Goal: Find specific page/section: Find specific page/section

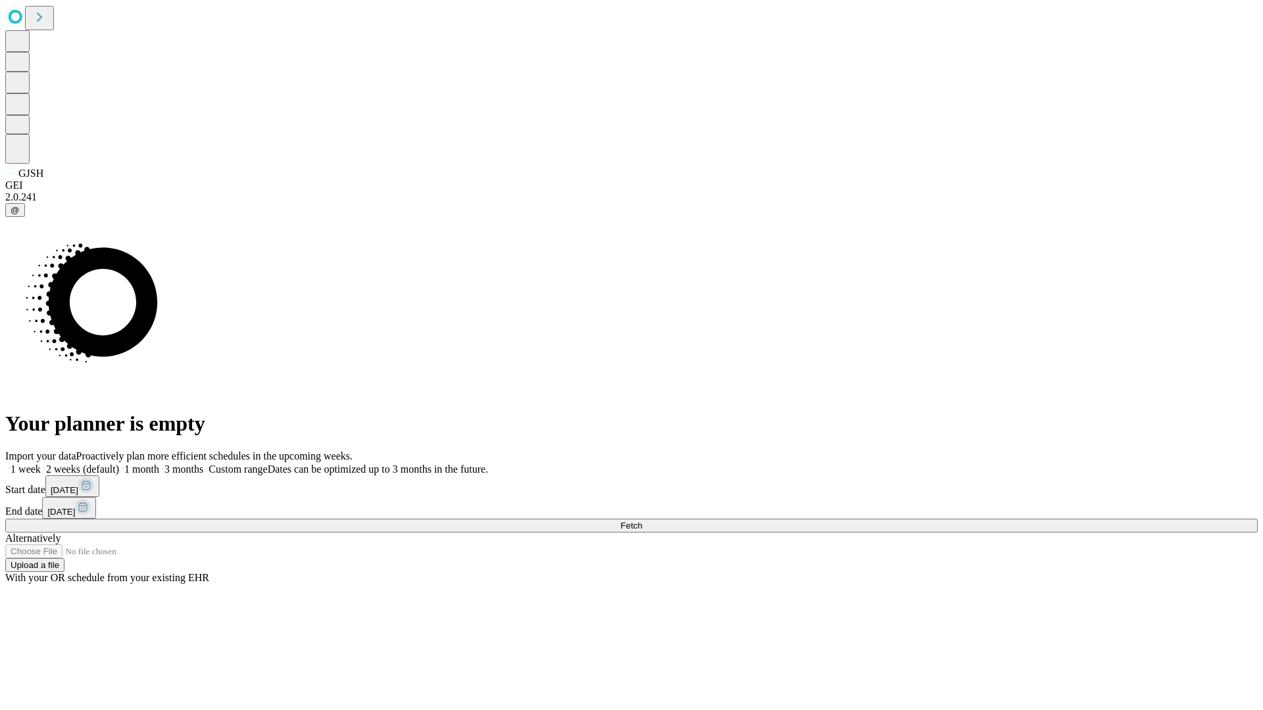
click at [642, 521] on span "Fetch" at bounding box center [631, 526] width 22 height 10
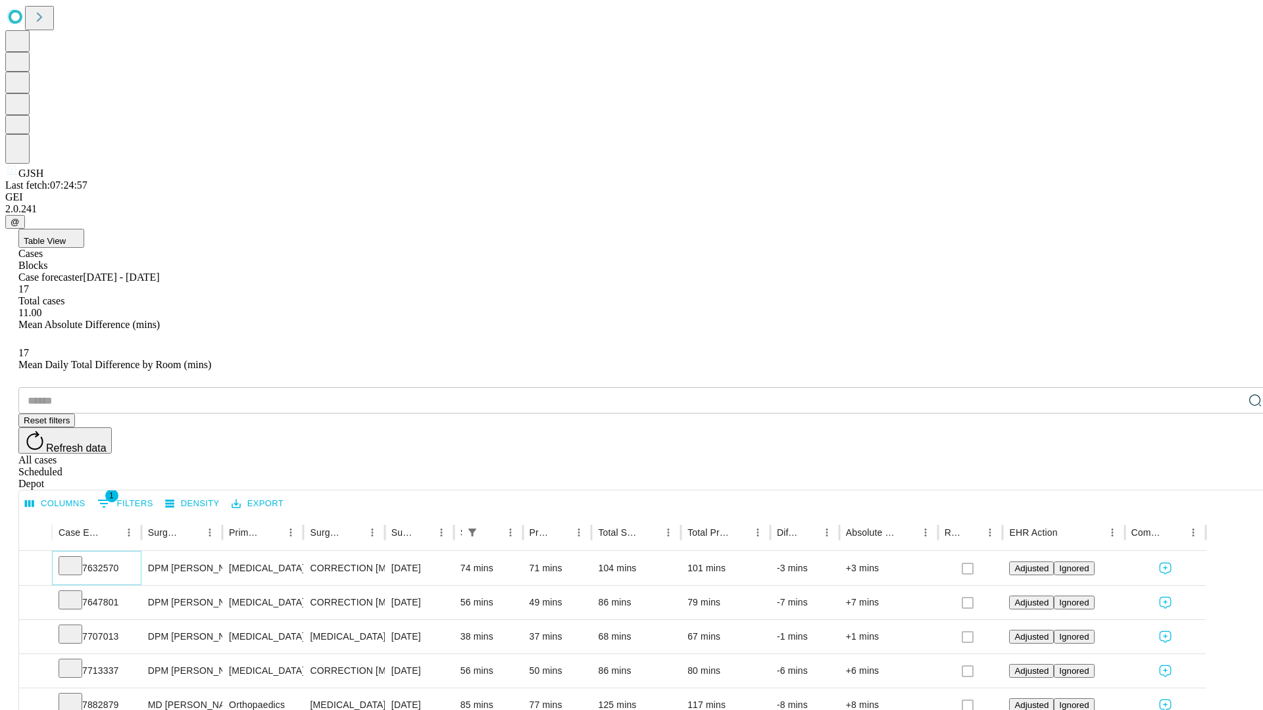
click at [77, 558] on icon at bounding box center [70, 564] width 13 height 13
